Goal: Task Accomplishment & Management: Complete application form

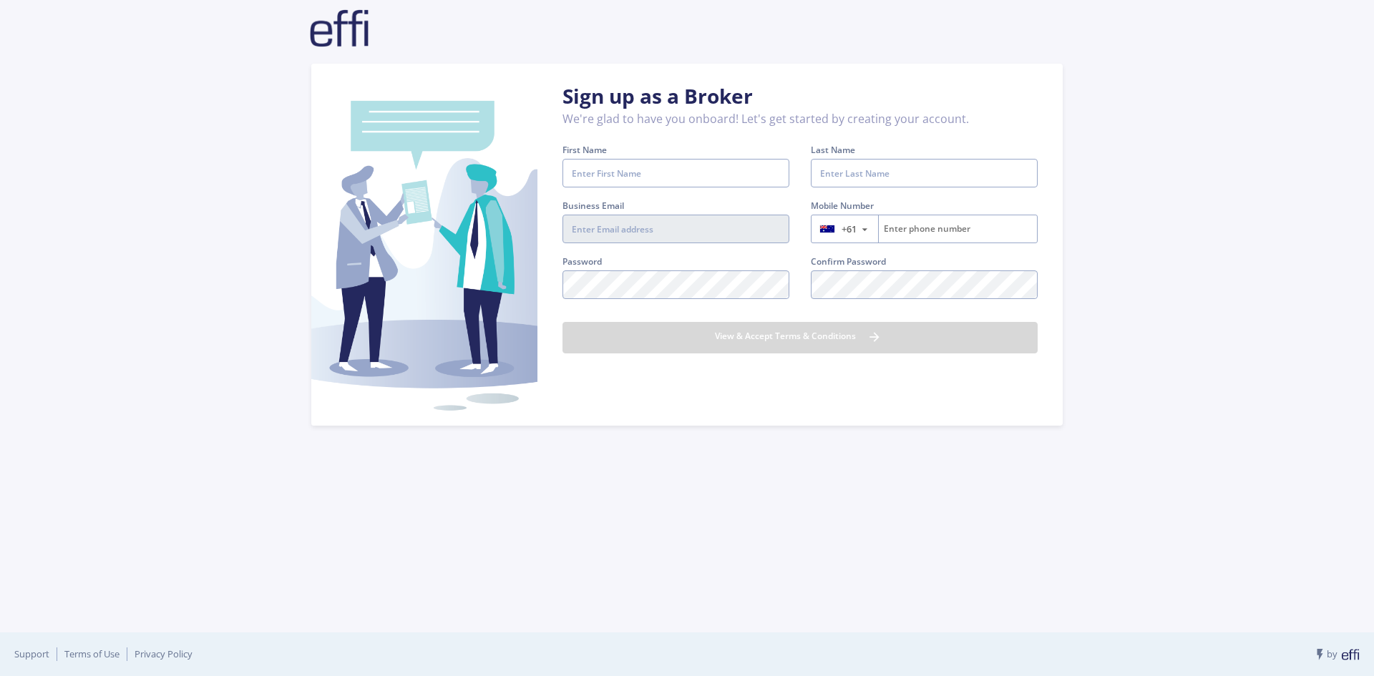
type input "[PERSON_NAME][EMAIL_ADDRESS][DOMAIN_NAME]"
type input "1300 350 777"
click at [599, 180] on input "First Name" at bounding box center [676, 173] width 227 height 29
type input "[PERSON_NAME]"
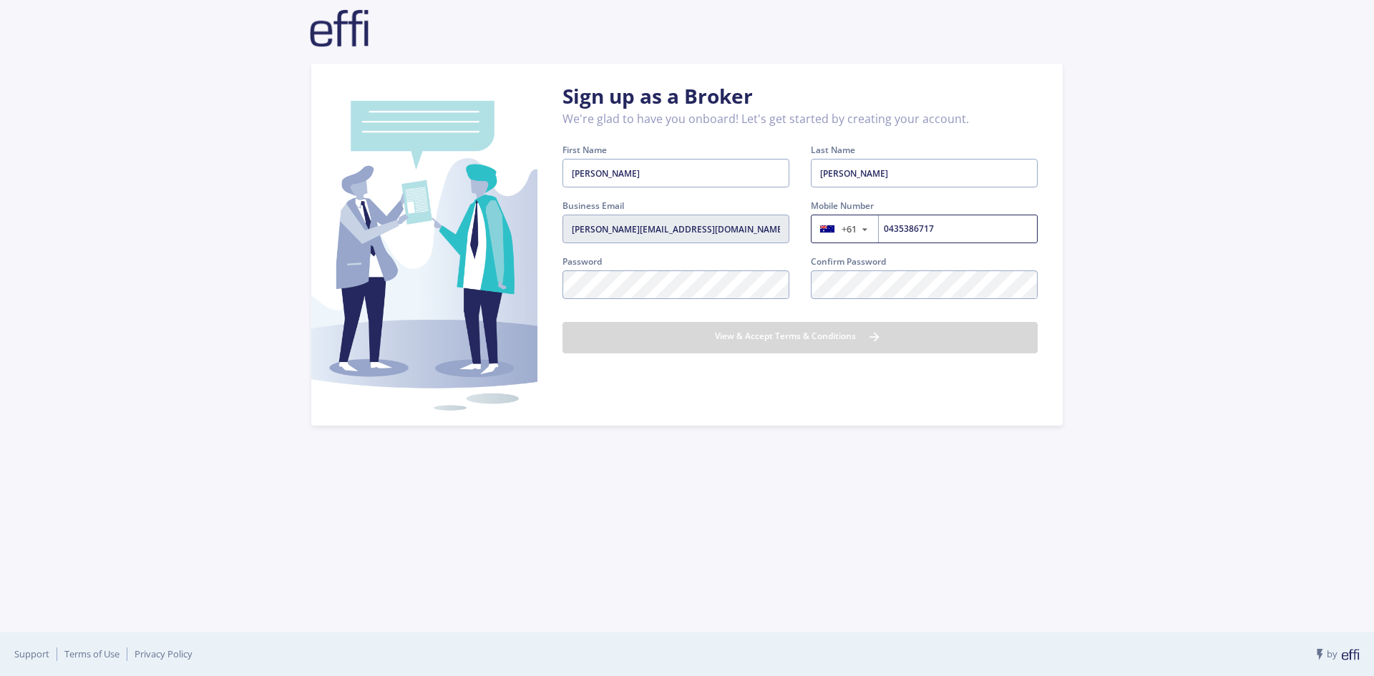
type input "435386717"
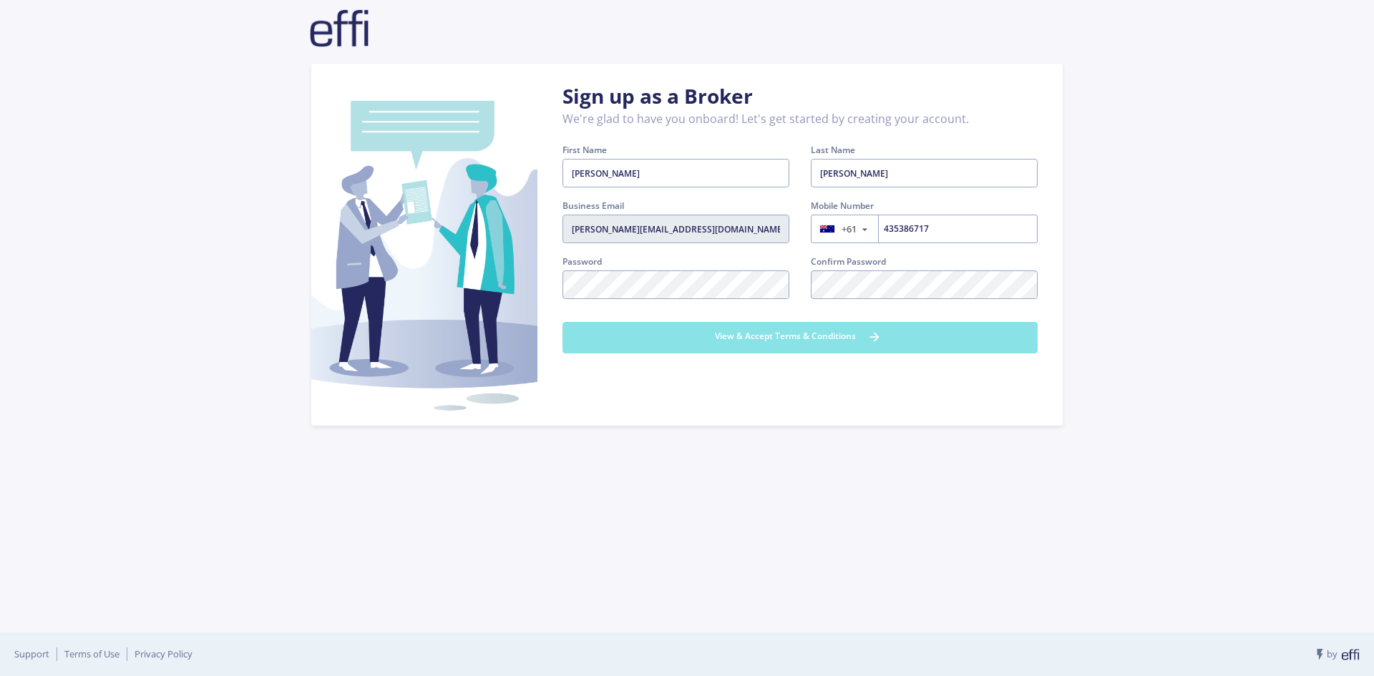
click at [827, 341] on button "View & Accept Terms & Conditions" at bounding box center [800, 337] width 475 height 31
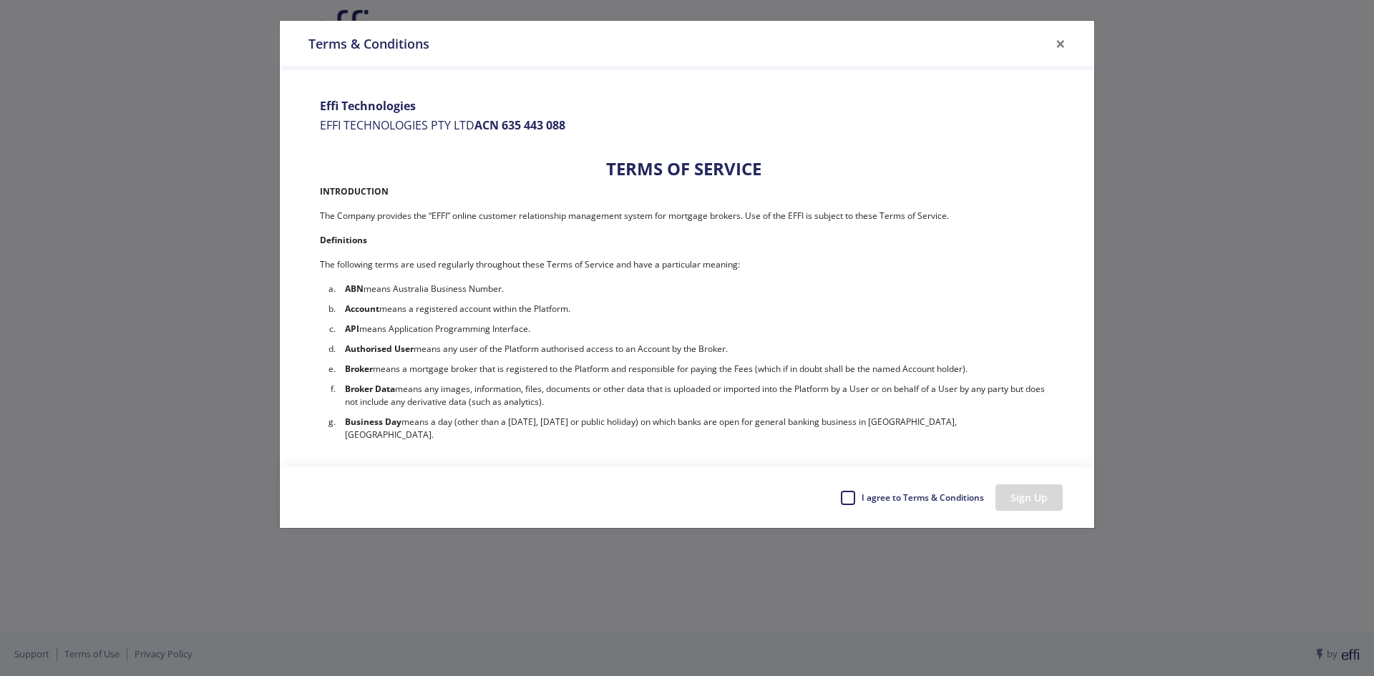
click at [860, 498] on label "I agree to Terms & Conditions" at bounding box center [922, 497] width 124 height 21
click at [852, 498] on input "I agree to Terms & Conditions" at bounding box center [845, 494] width 11 height 14
checkbox input "true"
click at [1042, 495] on button "Sign Up" at bounding box center [1029, 498] width 67 height 26
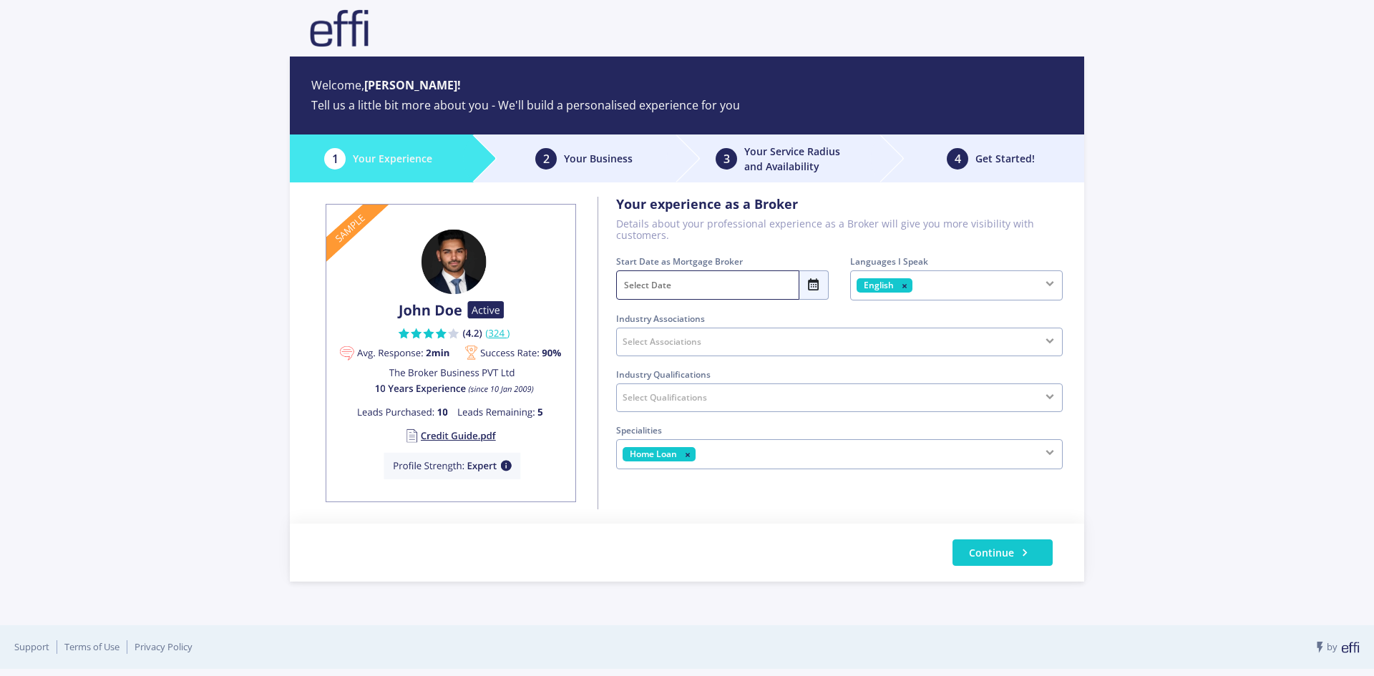
click at [721, 286] on input "text" at bounding box center [707, 285] width 183 height 29
click at [714, 321] on span "2020 - 2029" at bounding box center [724, 315] width 152 height 29
click at [625, 317] on span "<" at bounding box center [632, 315] width 31 height 29
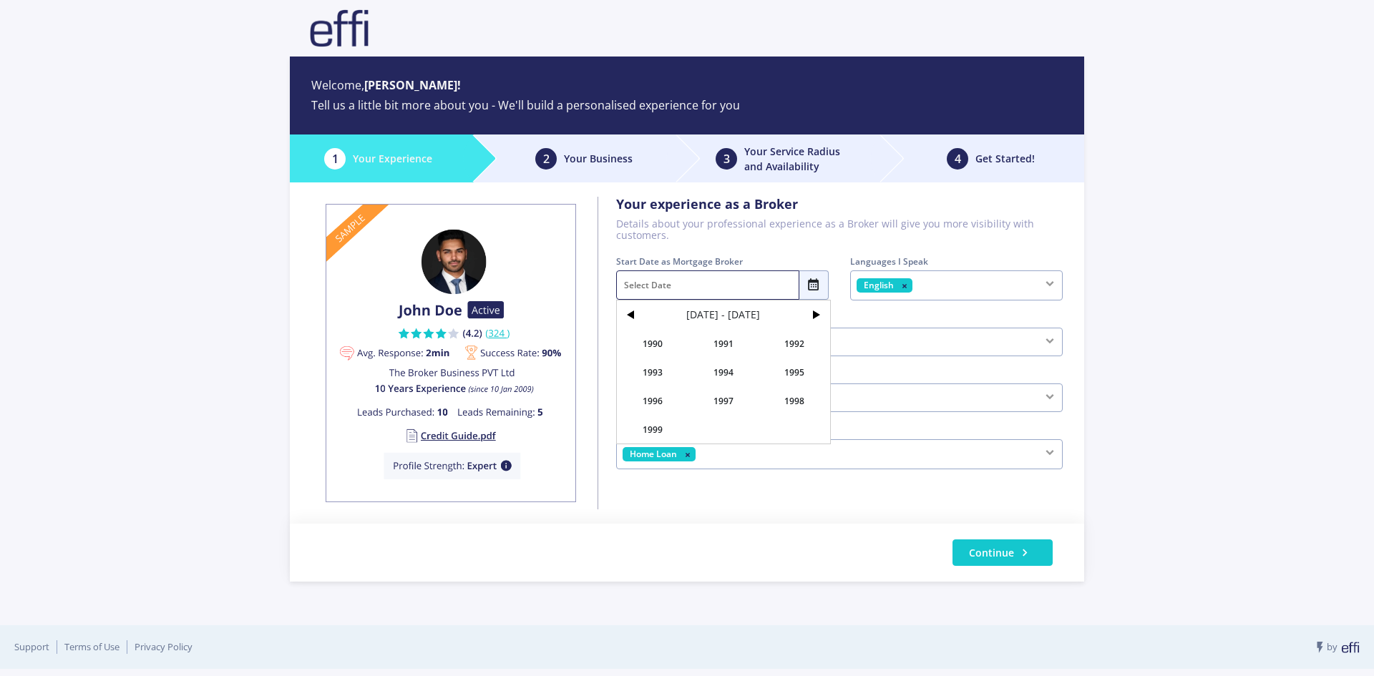
click at [804, 317] on span ">" at bounding box center [815, 315] width 31 height 29
click at [790, 341] on span "2002" at bounding box center [794, 343] width 71 height 29
click at [684, 292] on input "text" at bounding box center [707, 285] width 183 height 29
click at [808, 283] on icon at bounding box center [814, 285] width 14 height 19
click at [773, 338] on span "2002" at bounding box center [794, 343] width 71 height 29
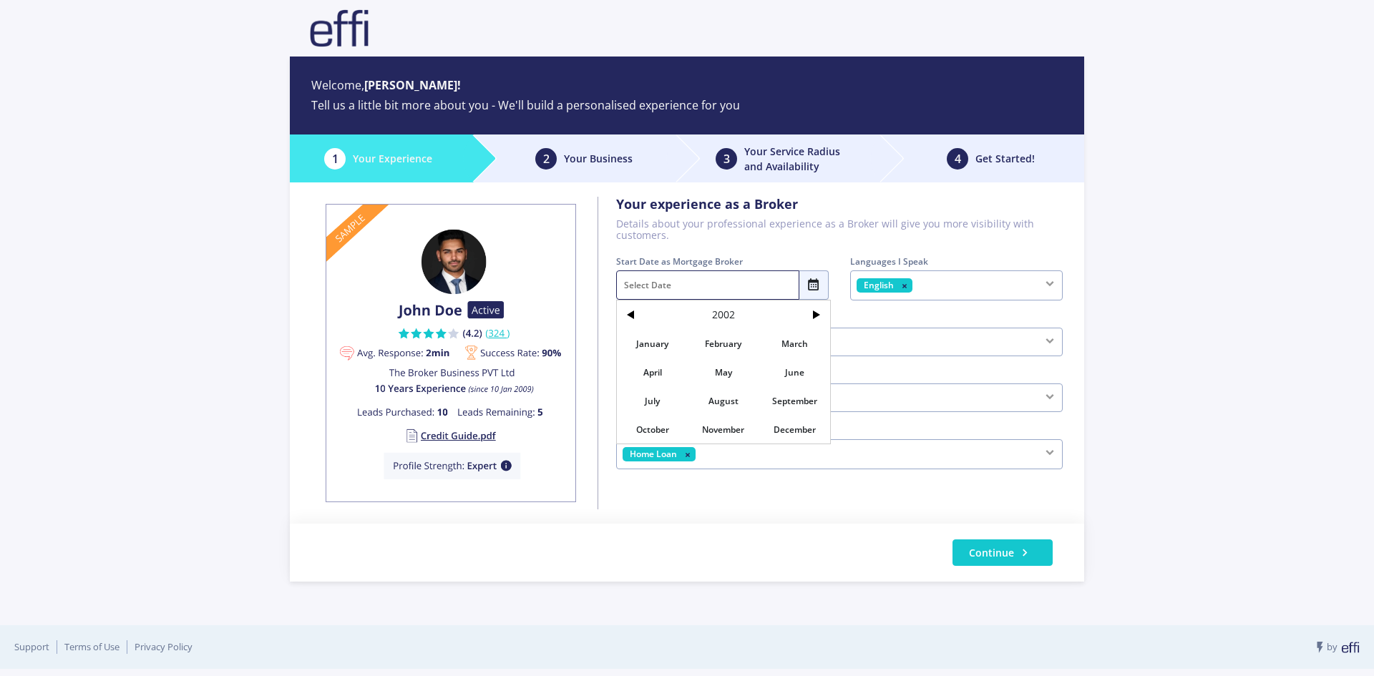
click at [664, 344] on span "January" at bounding box center [652, 343] width 71 height 29
click at [696, 369] on span "1" at bounding box center [693, 372] width 31 height 29
type input "01 Jan 2002"
click at [821, 338] on div "Select Associations" at bounding box center [839, 342] width 447 height 29
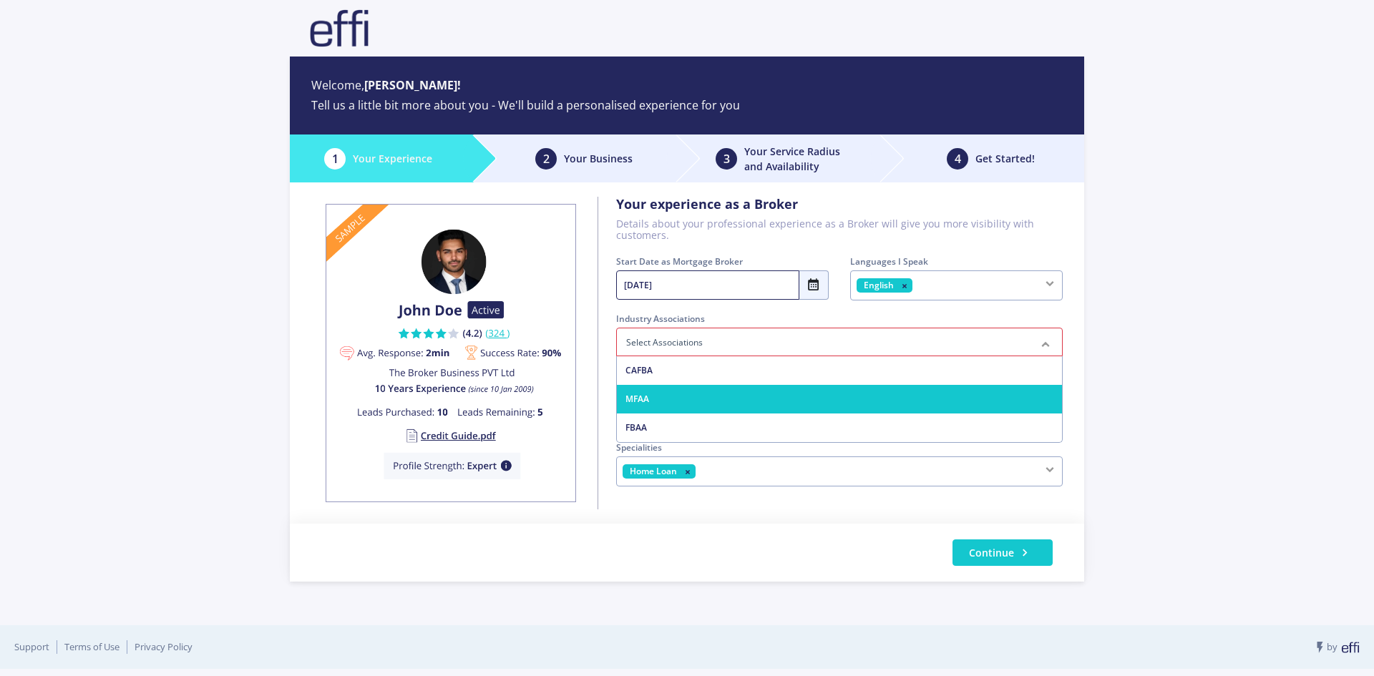
click at [735, 390] on span "MFAA" at bounding box center [839, 399] width 445 height 29
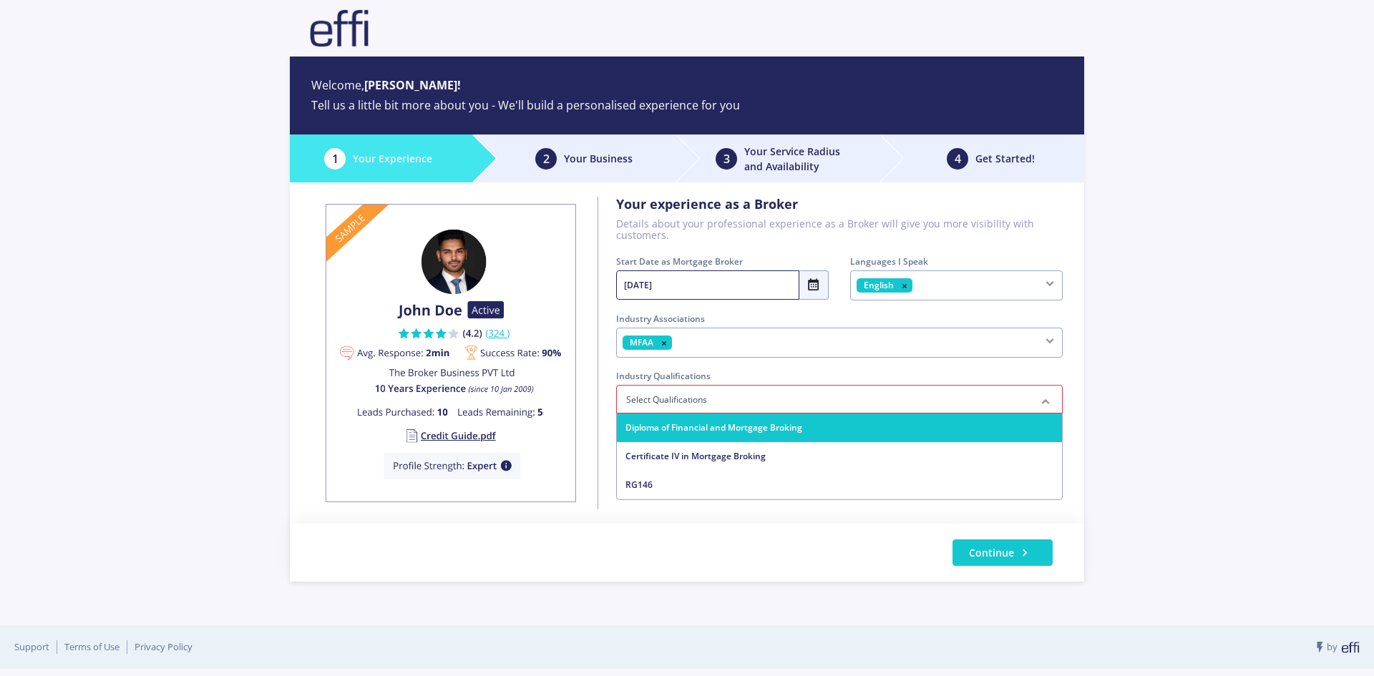
click at [773, 407] on div at bounding box center [839, 399] width 447 height 29
click at [757, 417] on span "Diploma of Financial and Mortgage Broking" at bounding box center [839, 428] width 445 height 29
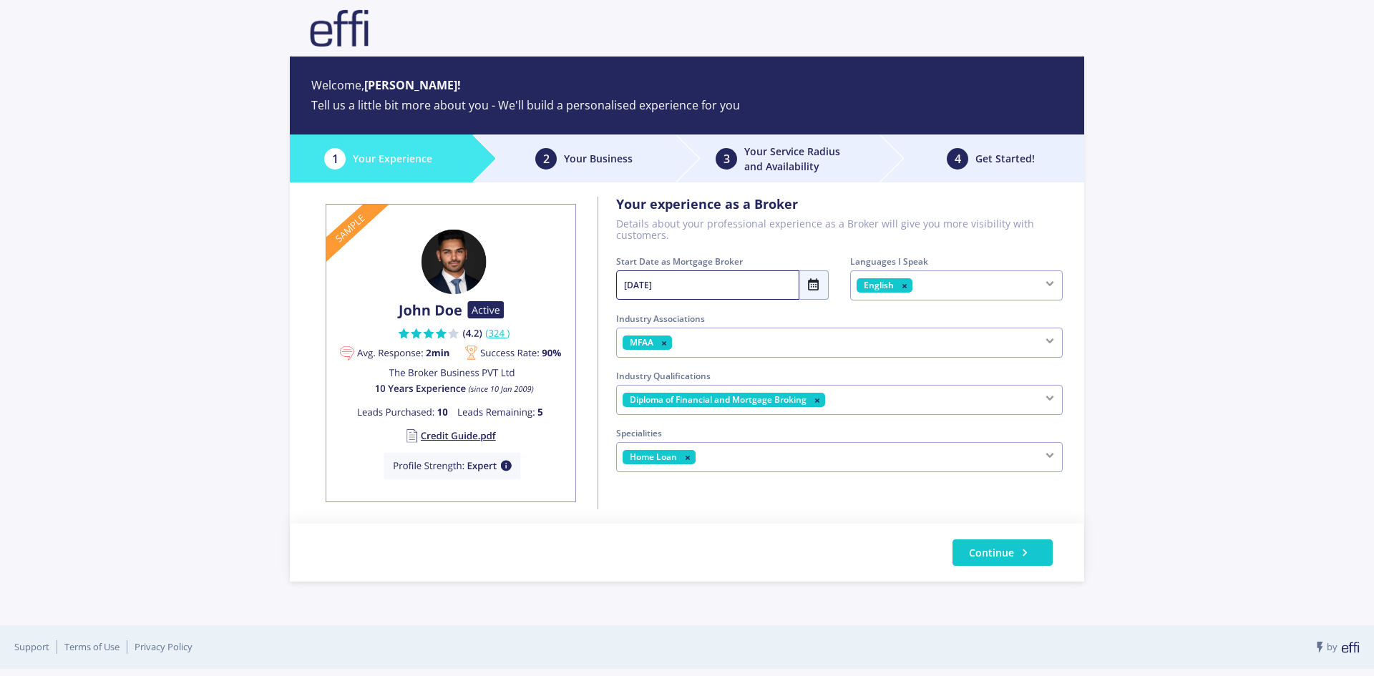
click at [765, 460] on div "Home Loan" at bounding box center [839, 457] width 447 height 30
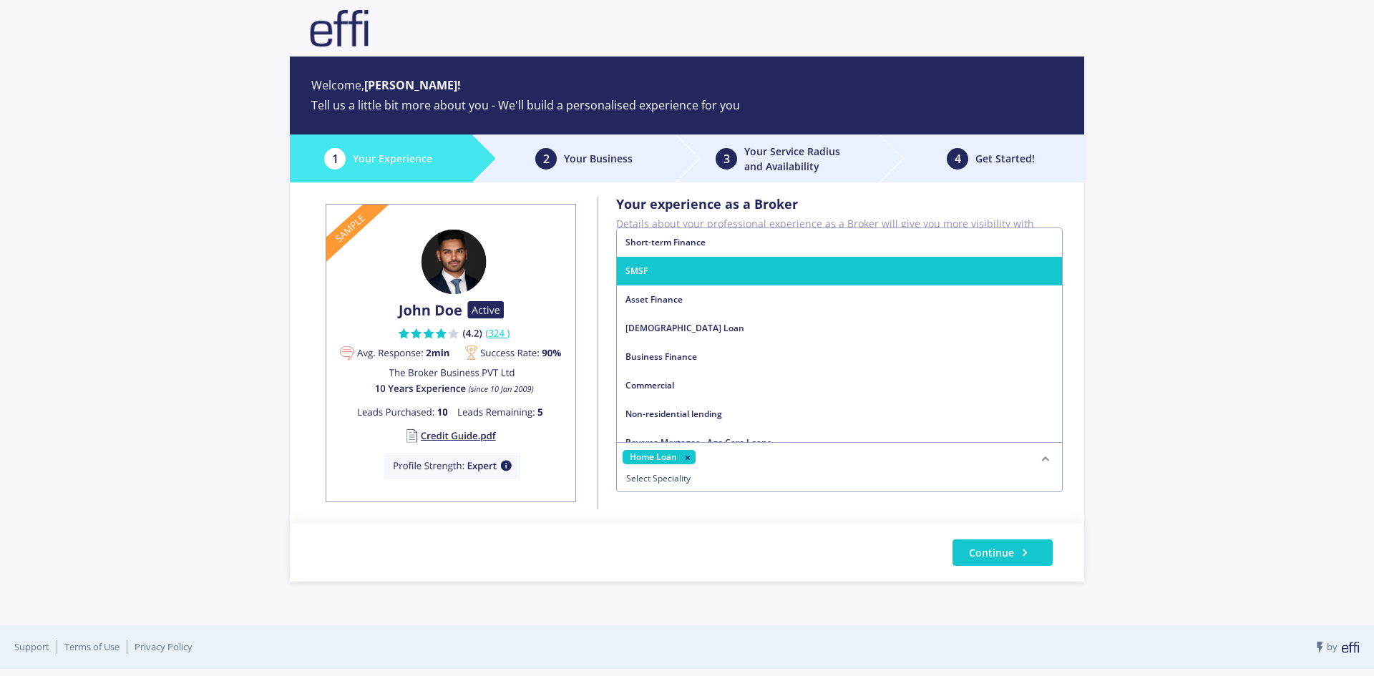
click at [697, 281] on span "SMSF" at bounding box center [839, 271] width 445 height 29
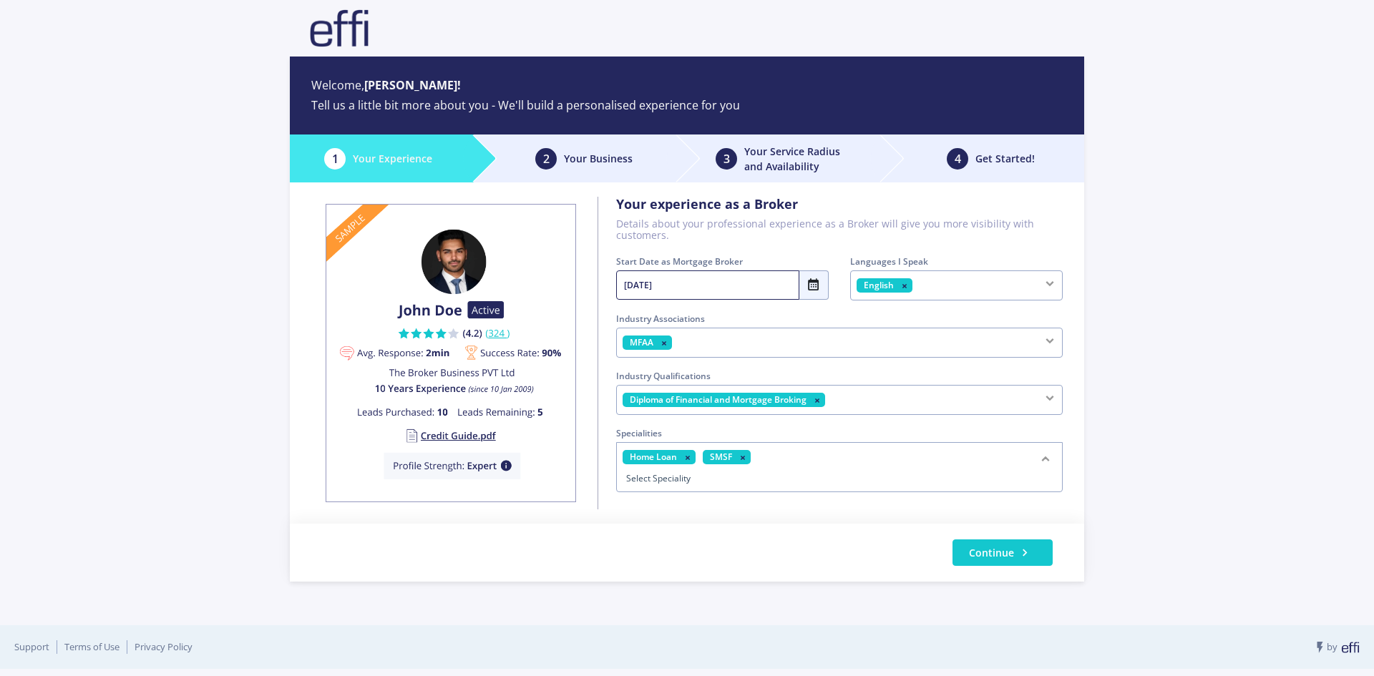
click at [800, 455] on div "Home Loan SMSF" at bounding box center [839, 467] width 447 height 50
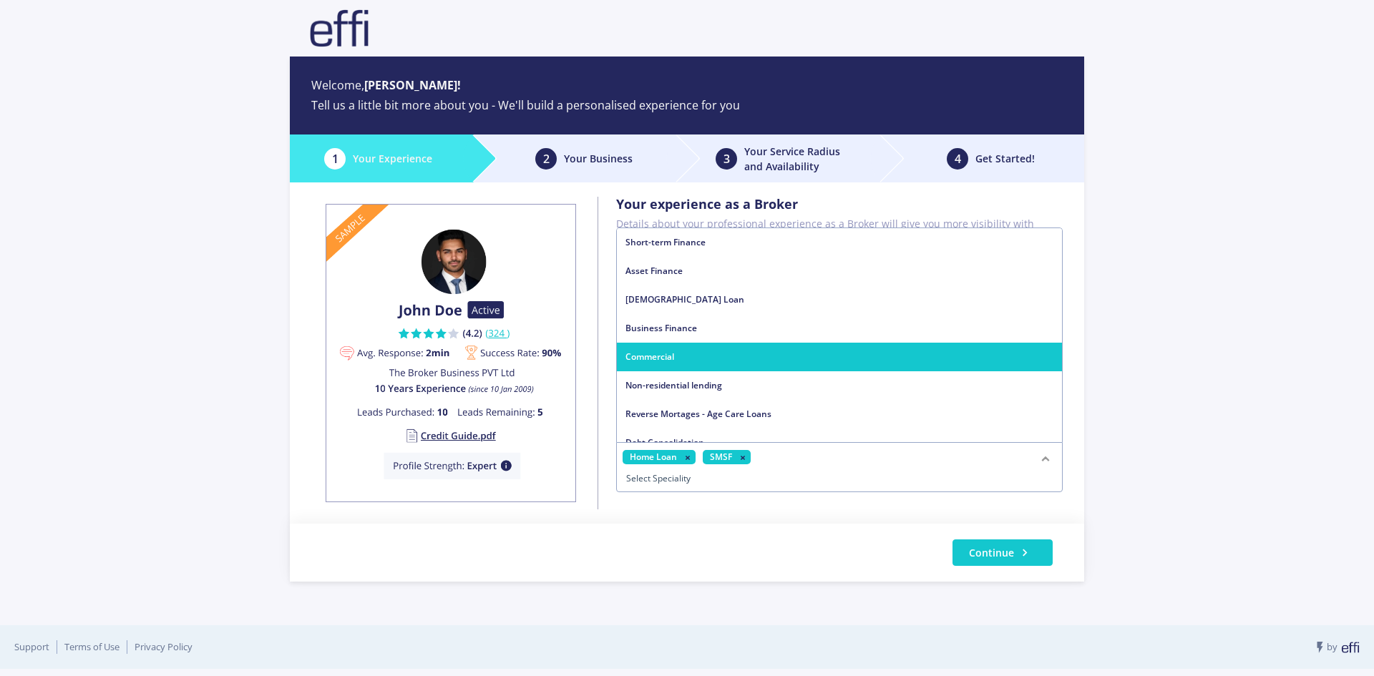
click at [717, 355] on span "Commercial" at bounding box center [839, 357] width 445 height 29
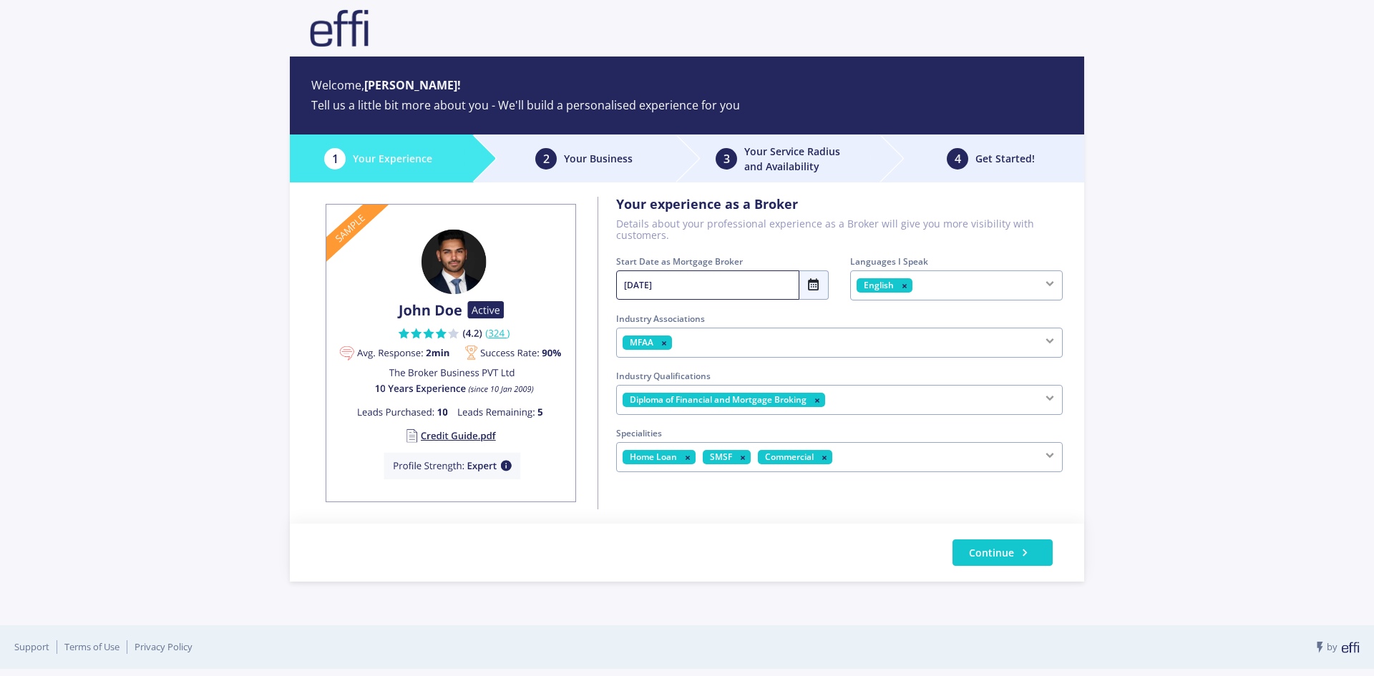
click at [861, 461] on div "Home Loan SMSF Commercial" at bounding box center [839, 457] width 447 height 30
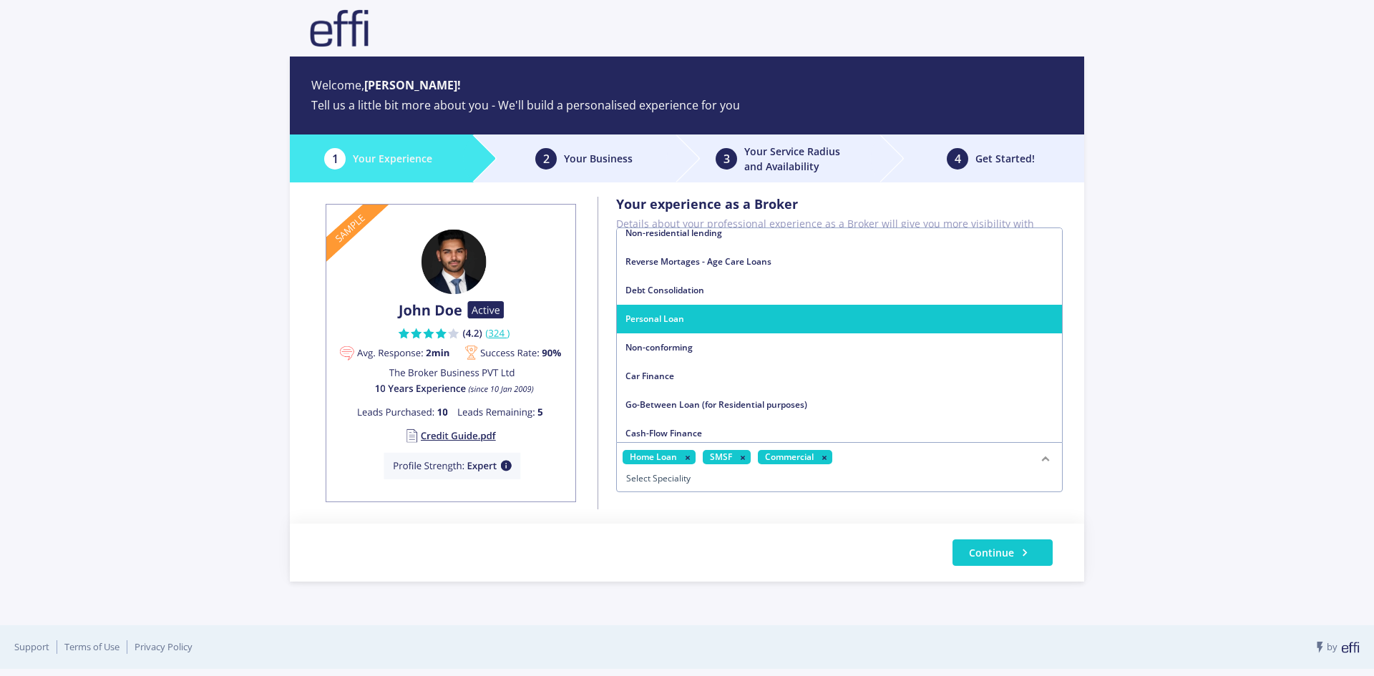
scroll to position [130, 0]
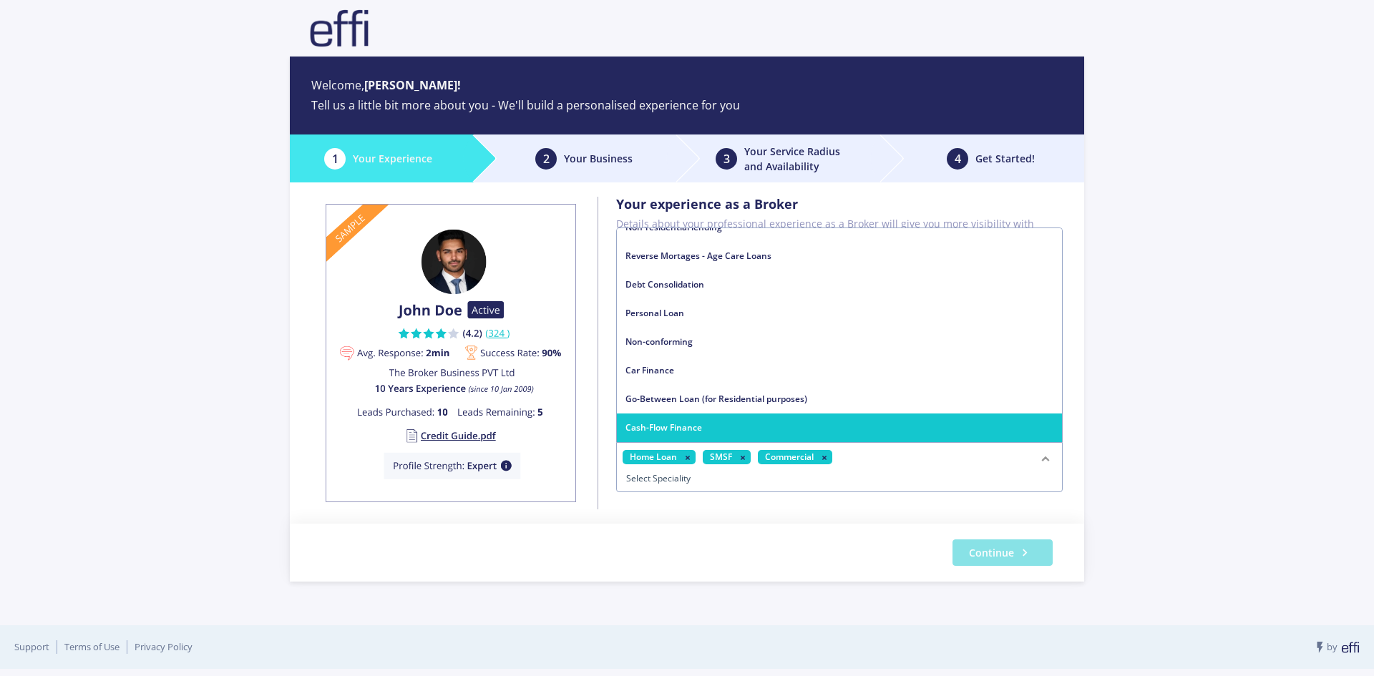
click at [1023, 549] on icon "button" at bounding box center [1025, 553] width 14 height 14
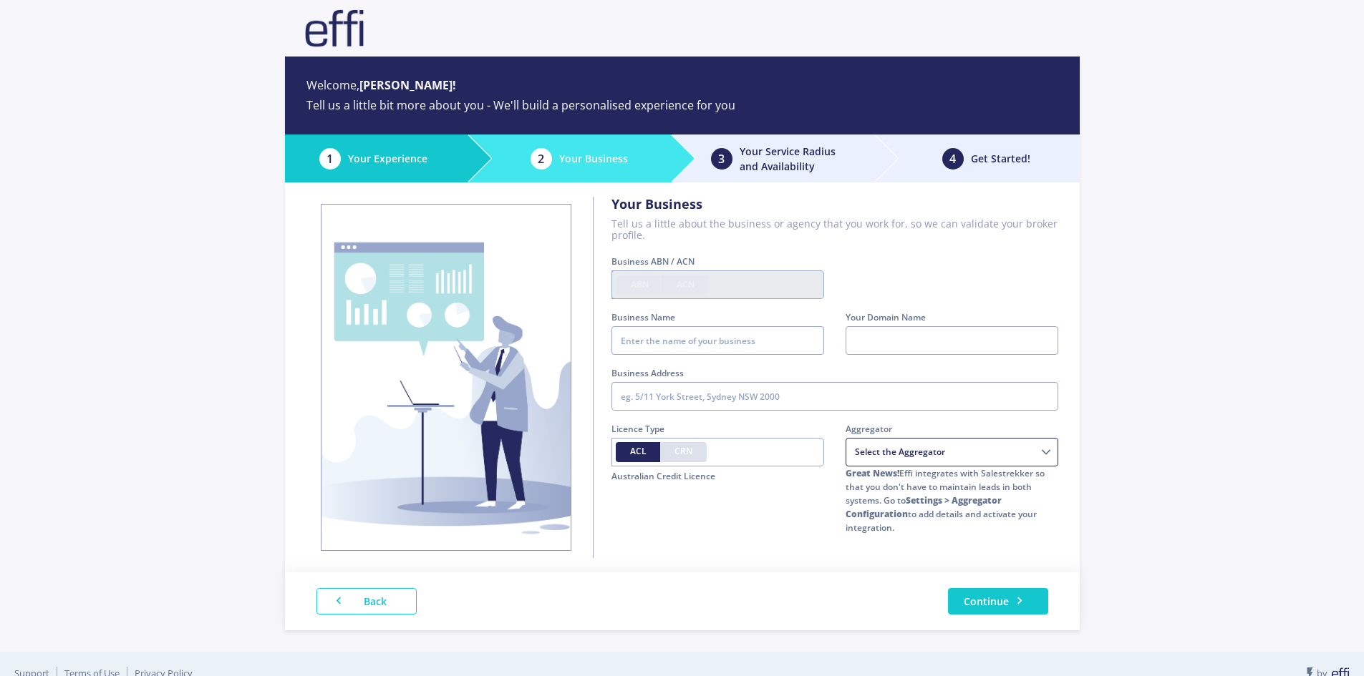
type input "33579898327"
type input "Crew Financial"
select select "08d7eb2e-76c1-6f25-d4d1-6148e23d14c4"
drag, startPoint x: 701, startPoint y: 341, endPoint x: 583, endPoint y: 339, distance: 117.4
click at [584, 339] on div "Your Business Tell us a little about the business or agency that you work for, …" at bounding box center [682, 378] width 795 height 390
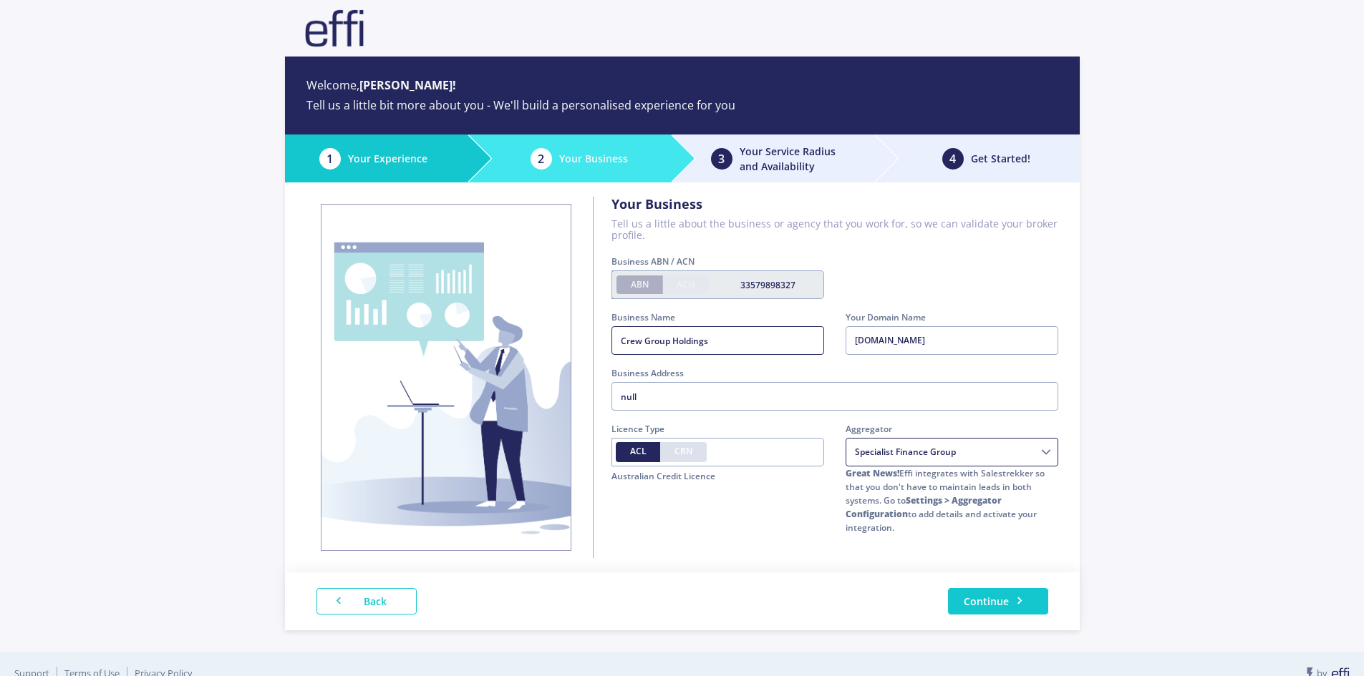
type input "Crew Group Holdings"
click at [669, 389] on input "text" at bounding box center [834, 396] width 447 height 29
click at [707, 394] on input "text" at bounding box center [834, 396] width 447 height 29
click at [709, 395] on input "text" at bounding box center [834, 396] width 447 height 29
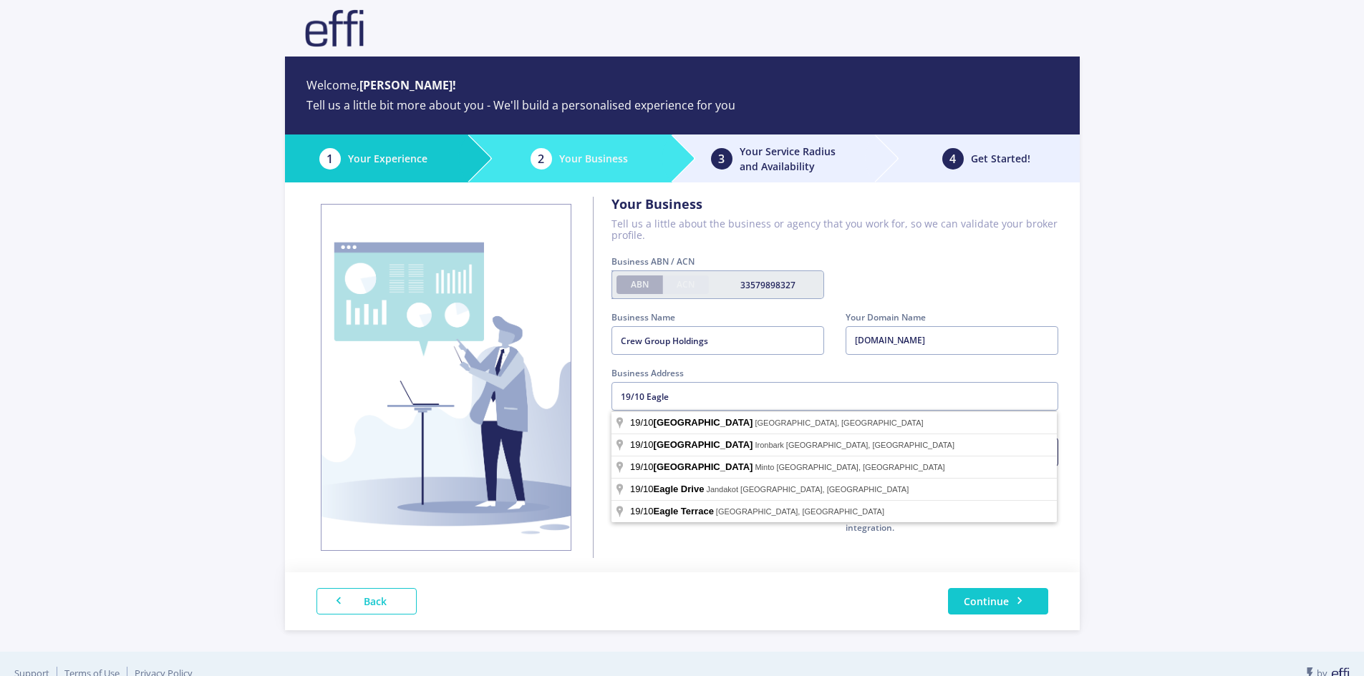
type input "19/10 Eagle Street, Brisbane City QLD, Australia"
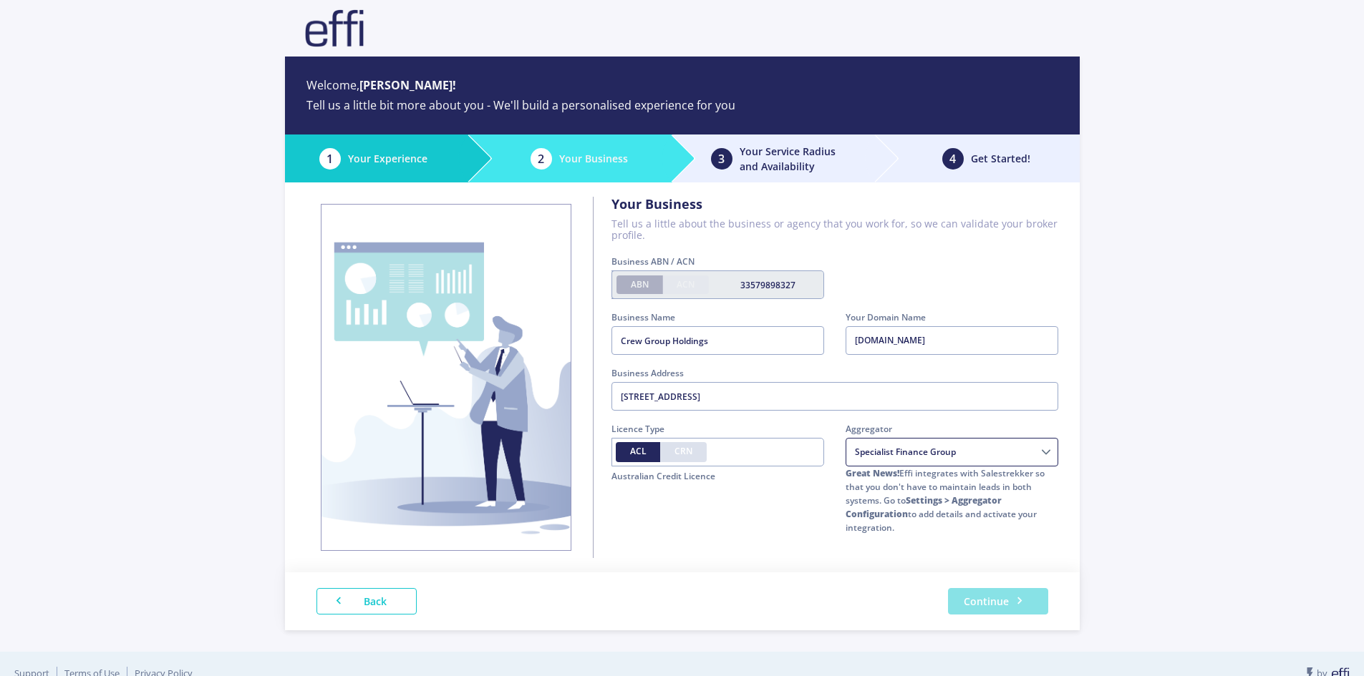
click at [1003, 598] on button "Continue" at bounding box center [998, 601] width 100 height 26
click at [742, 458] on input "text" at bounding box center [717, 452] width 213 height 29
click at [689, 455] on span "CRN" at bounding box center [683, 451] width 18 height 12
click at [684, 455] on input "CRN" at bounding box center [678, 449] width 9 height 9
radio input "true"
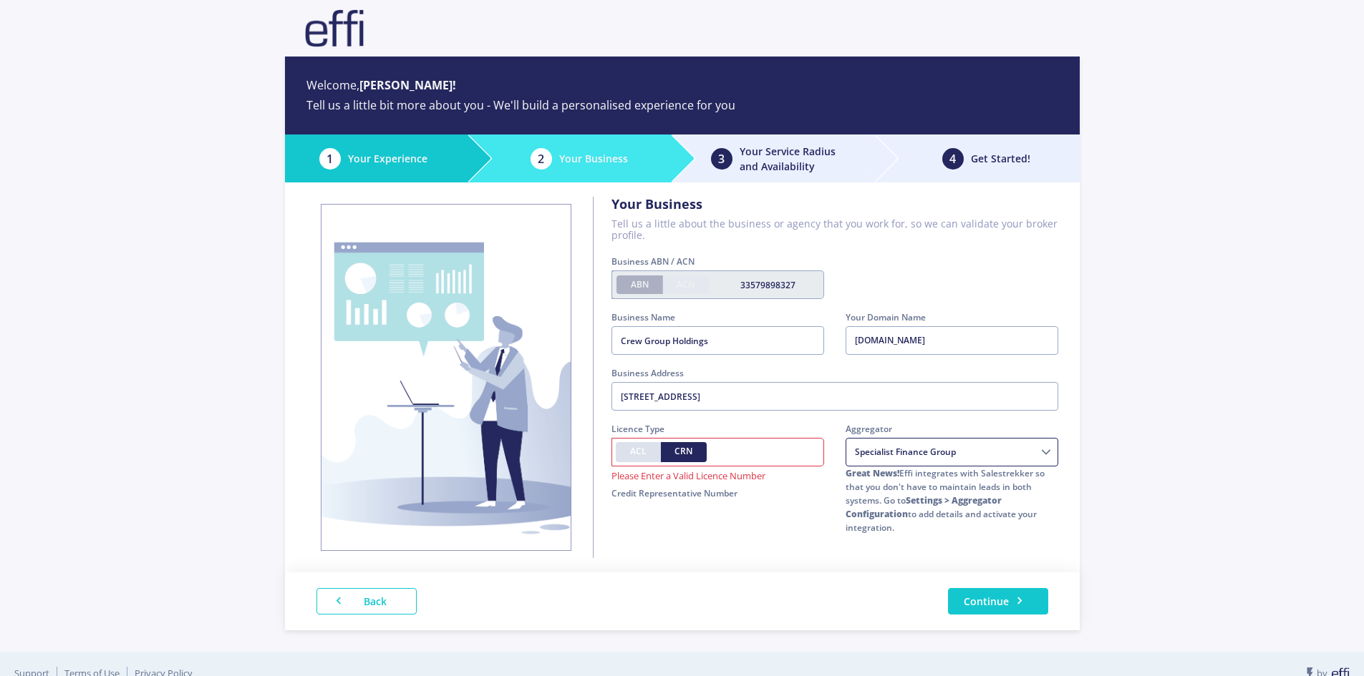
click at [784, 461] on input "text" at bounding box center [717, 452] width 213 height 29
click at [776, 450] on input "text" at bounding box center [717, 452] width 213 height 29
type input "507084"
click at [1001, 597] on button "Continue" at bounding box center [998, 601] width 100 height 26
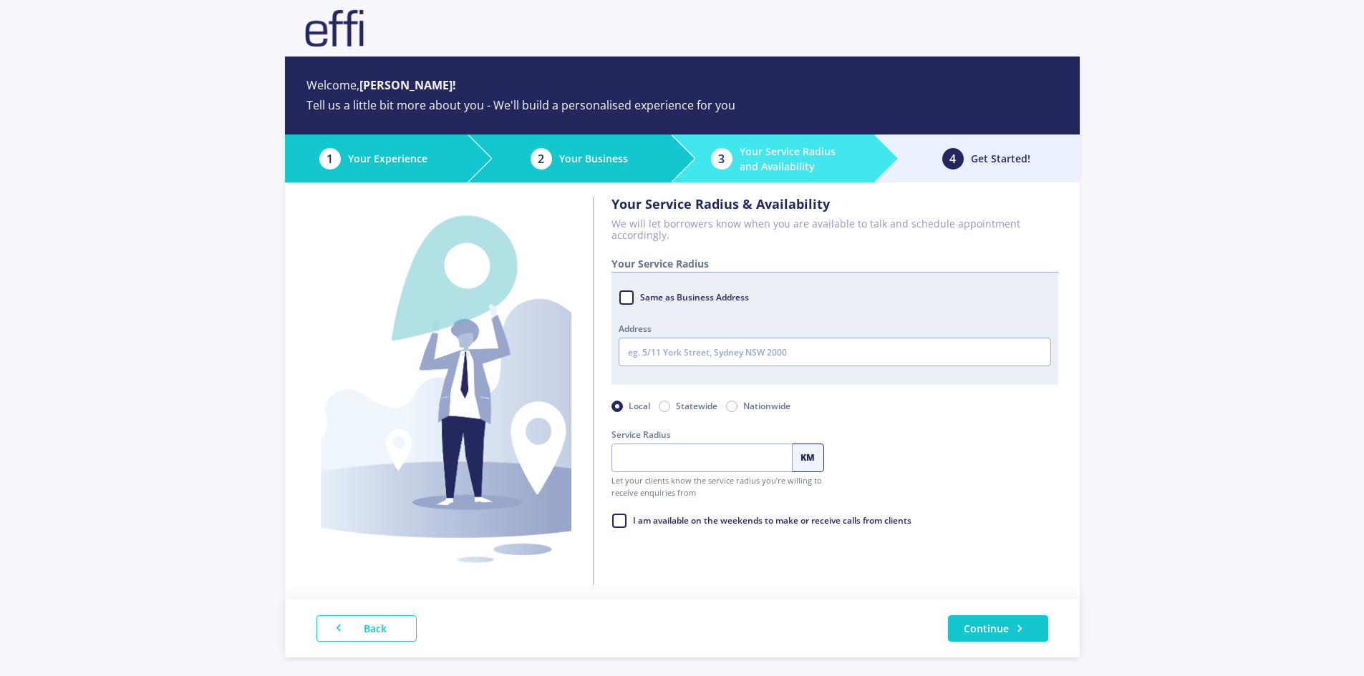
click at [638, 297] on label "Same as Business Address" at bounding box center [693, 297] width 110 height 21
click at [621, 297] on input "Same as Business Address" at bounding box center [623, 294] width 11 height 14
checkbox input "true"
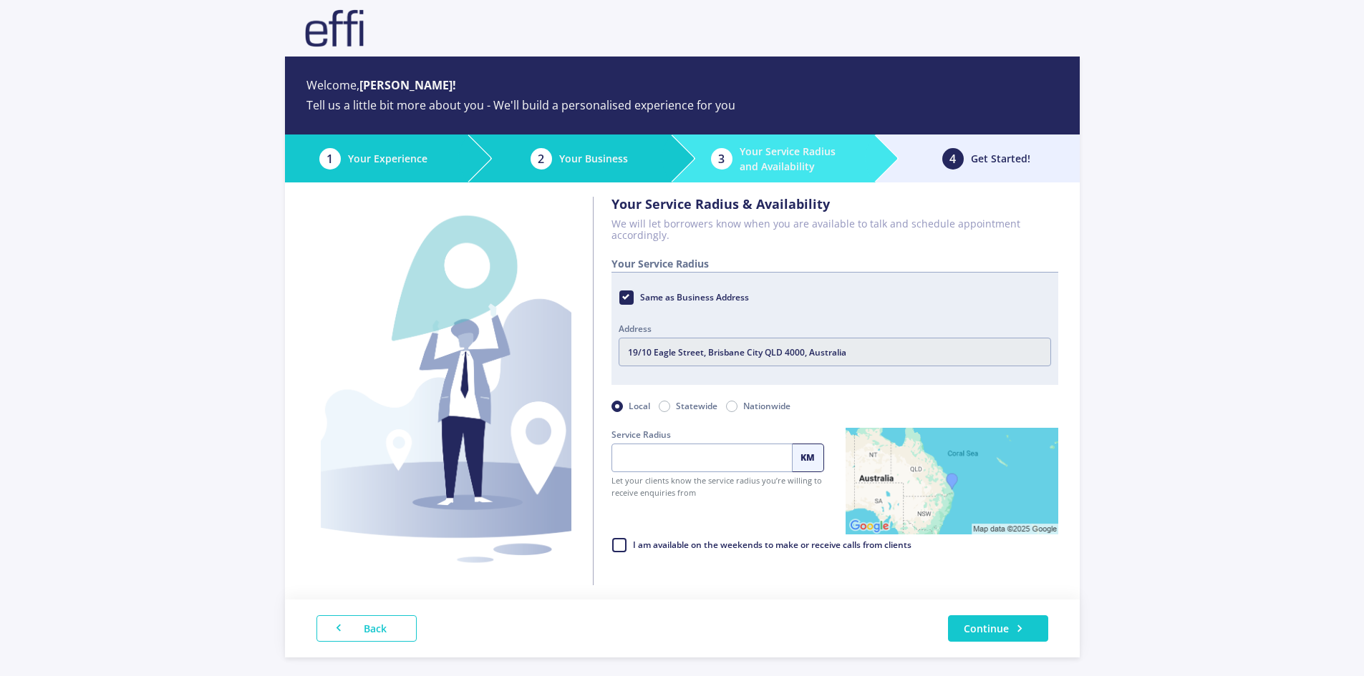
click at [743, 407] on label "Nationwide" at bounding box center [766, 406] width 47 height 16
click at [734, 407] on input "Nationwide" at bounding box center [731, 405] width 11 height 14
radio input "true"
click at [631, 548] on label "I am available on the weekends to make or receive calls from clients" at bounding box center [771, 545] width 280 height 21
click at [619, 548] on input "I am available on the weekends to make or receive calls from clients" at bounding box center [616, 542] width 11 height 14
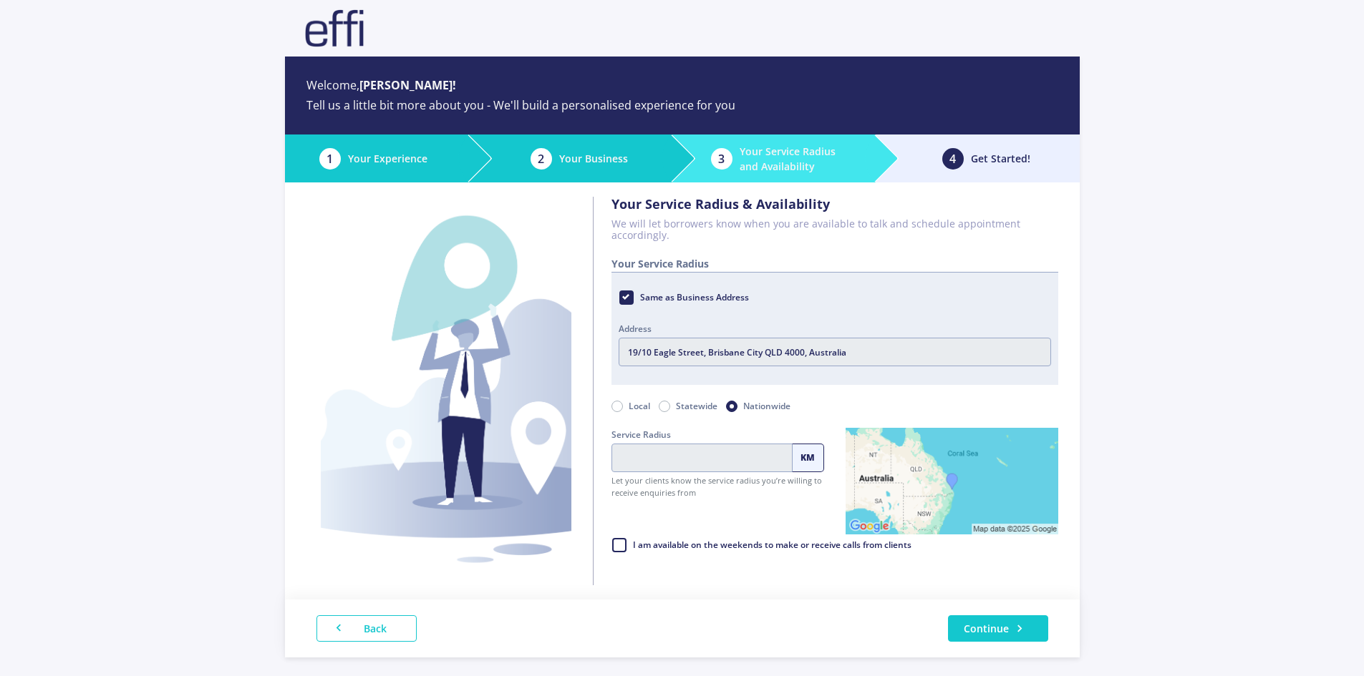
checkbox input "true"
click at [997, 621] on button "Continue" at bounding box center [998, 629] width 100 height 26
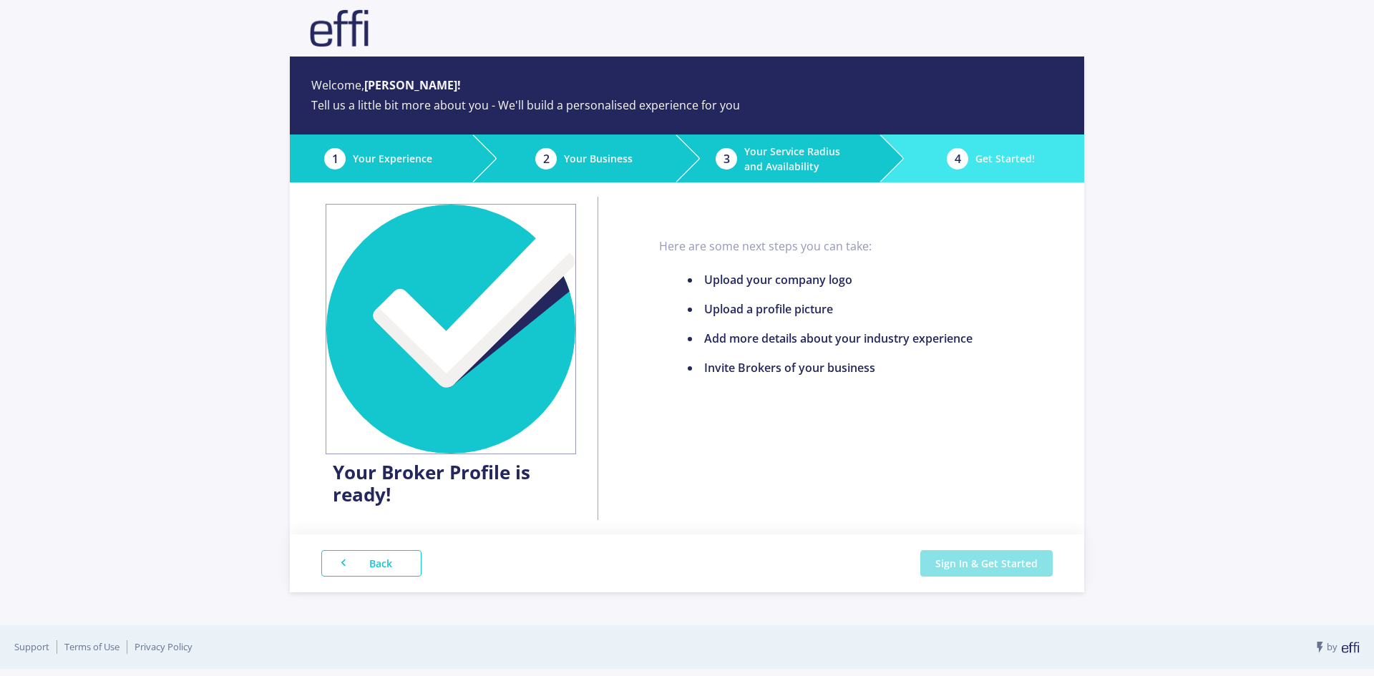
click at [975, 563] on button "Sign In & Get Started" at bounding box center [986, 563] width 132 height 26
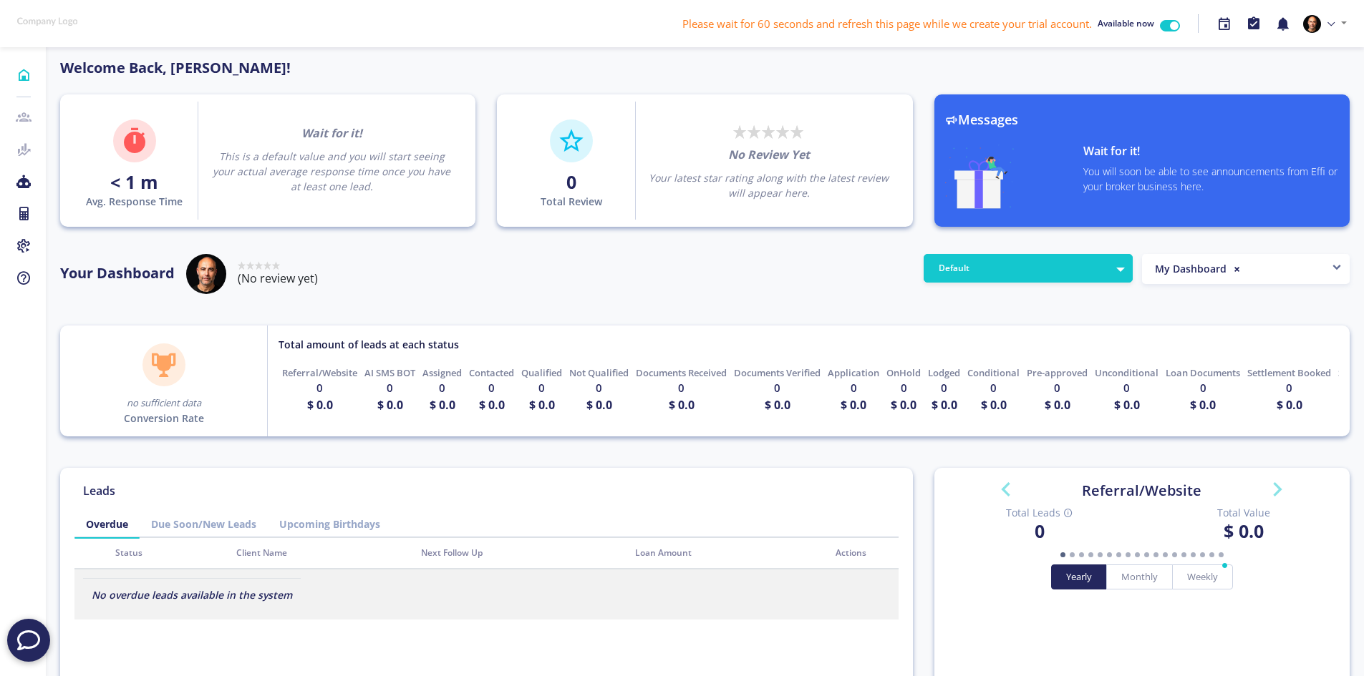
scroll to position [129, 229]
